Goal: Submit feedback/report problem: Submit feedback/report problem

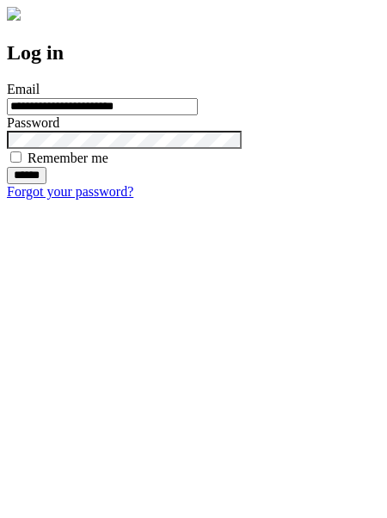
click at [46, 184] on input "******" at bounding box center [27, 175] width 40 height 17
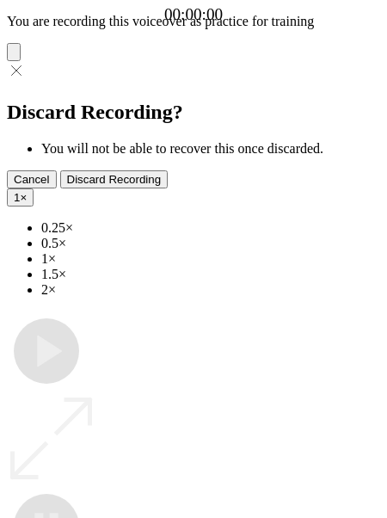
type input "**********"
